Goal: Task Accomplishment & Management: Manage account settings

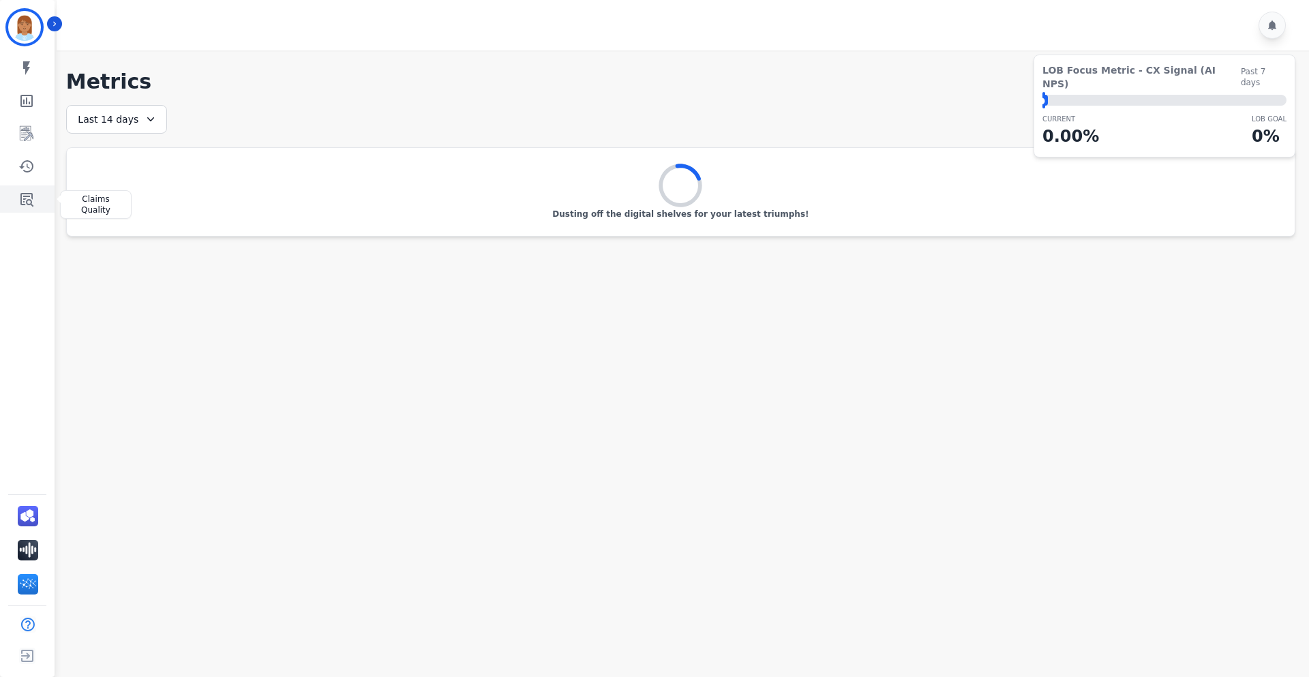
click at [25, 204] on icon "Sidebar" at bounding box center [26, 199] width 16 height 16
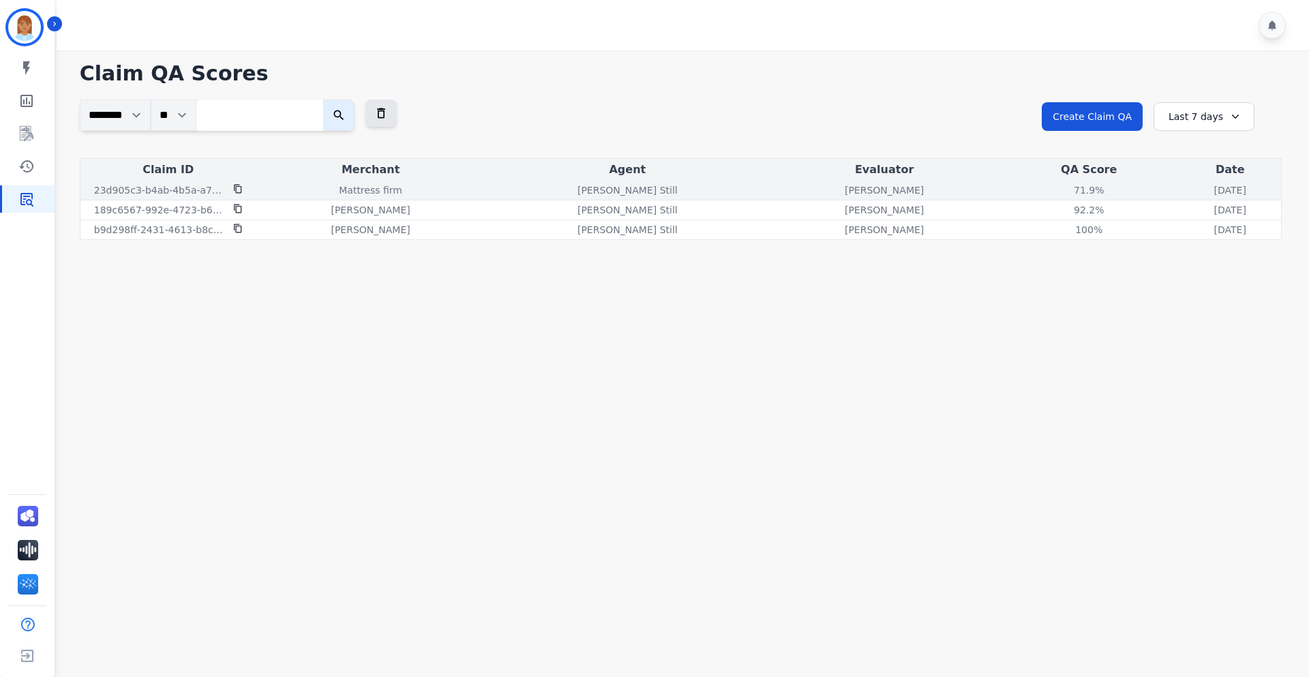
click at [241, 187] on icon at bounding box center [237, 189] width 7 height 9
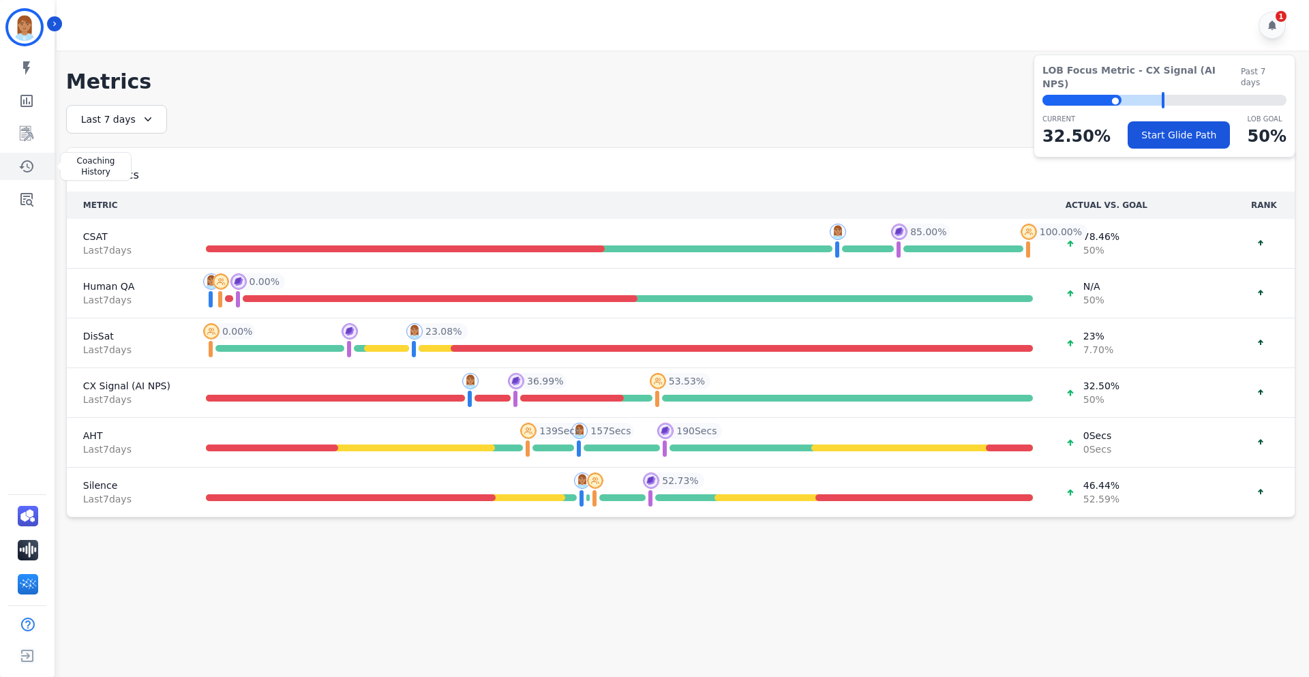
click at [32, 160] on icon "Sidebar" at bounding box center [26, 166] width 16 height 16
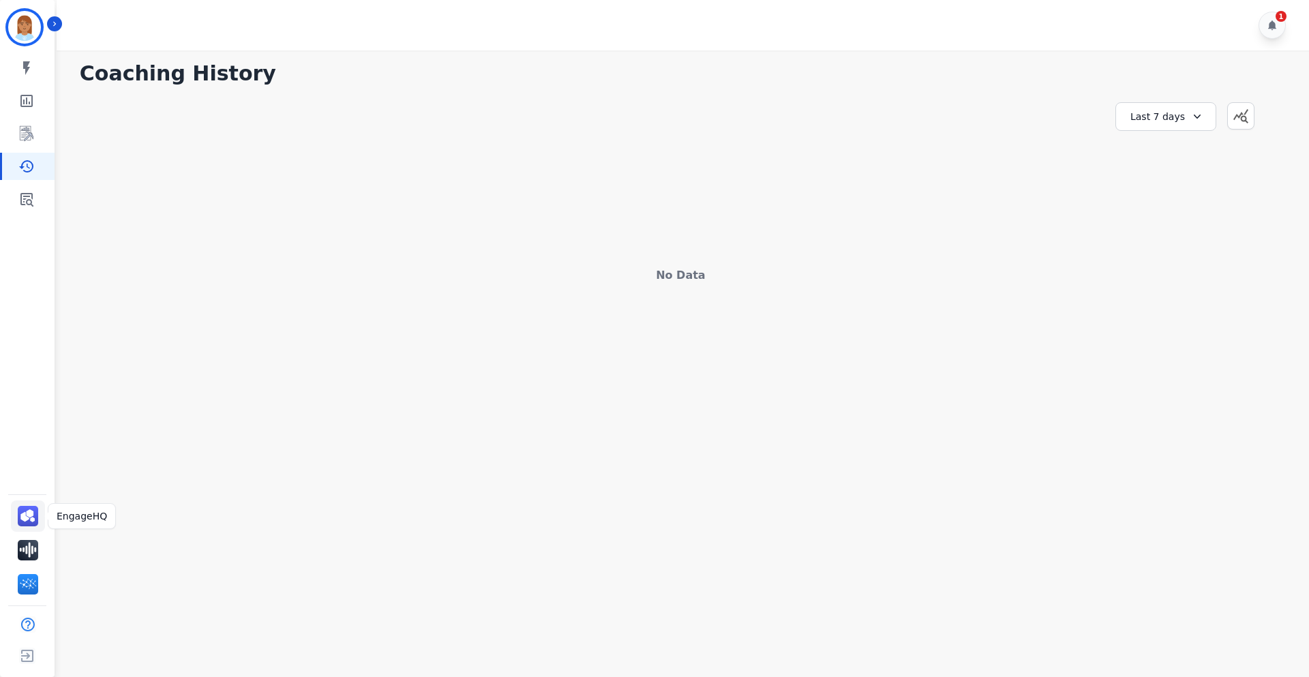
click at [27, 514] on img "Sidebar" at bounding box center [28, 516] width 20 height 20
